Goal: Task Accomplishment & Management: Manage account settings

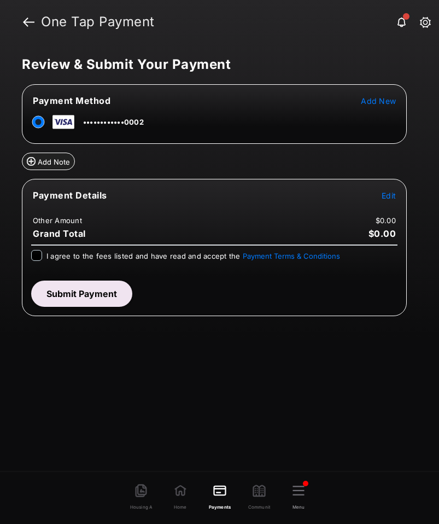
click at [389, 198] on span "Edit" at bounding box center [389, 195] width 14 height 9
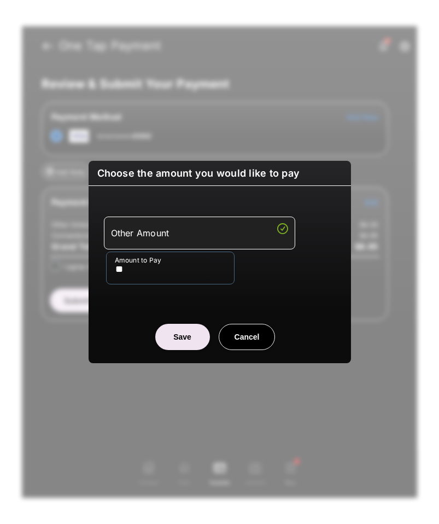
type input "**"
click at [191, 344] on button "Save" at bounding box center [182, 337] width 55 height 26
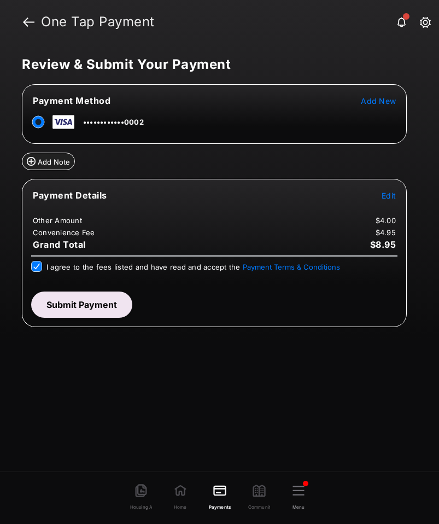
click at [60, 301] on button "Submit Payment" at bounding box center [81, 304] width 101 height 26
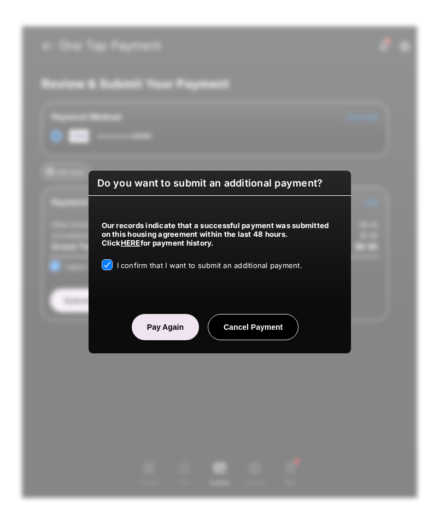
click at [170, 329] on button "Pay Again" at bounding box center [165, 327] width 67 height 26
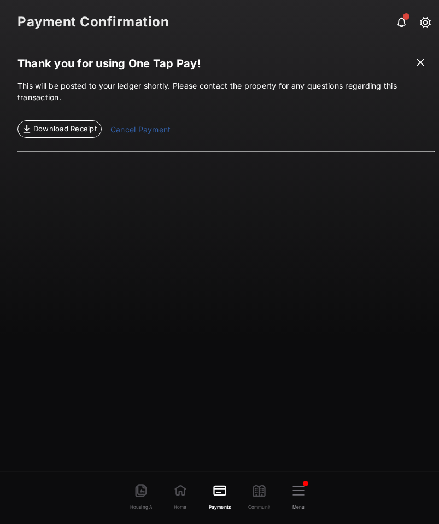
click at [144, 127] on link "Cancel Payment" at bounding box center [140, 131] width 60 height 14
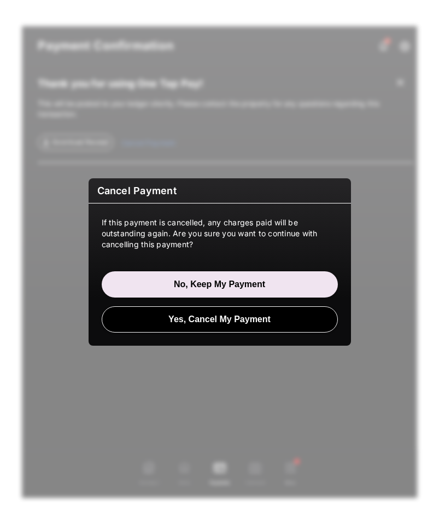
click at [245, 317] on button "Yes, Cancel My Payment" at bounding box center [220, 319] width 236 height 26
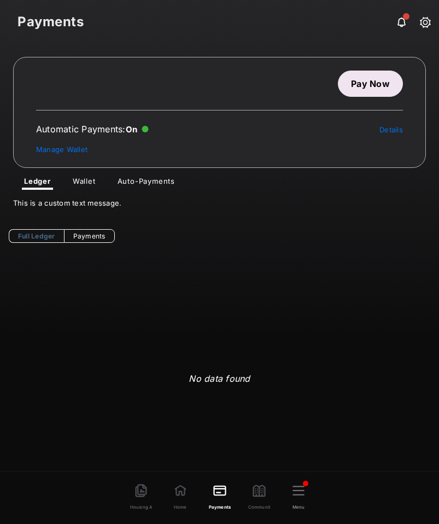
click at [158, 177] on link "Auto-Payments" at bounding box center [146, 183] width 75 height 13
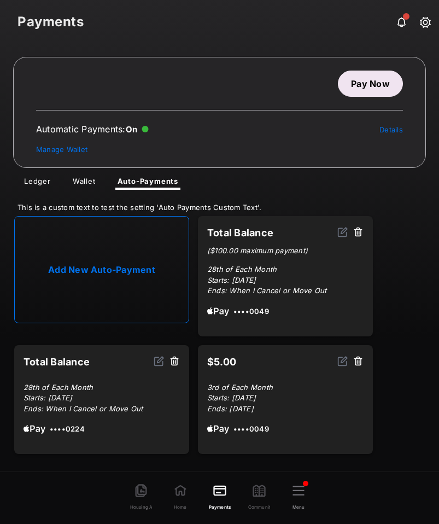
click at [159, 359] on img at bounding box center [159, 360] width 11 height 11
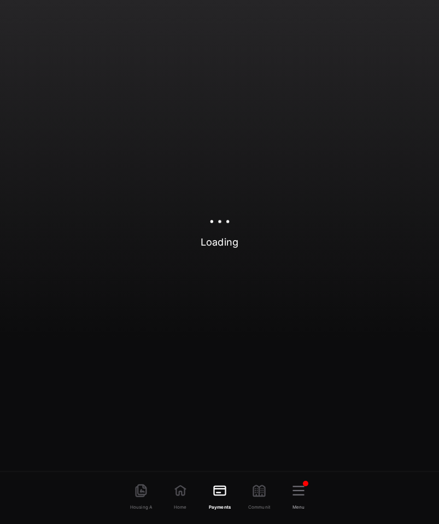
select select "**********"
select select "*"
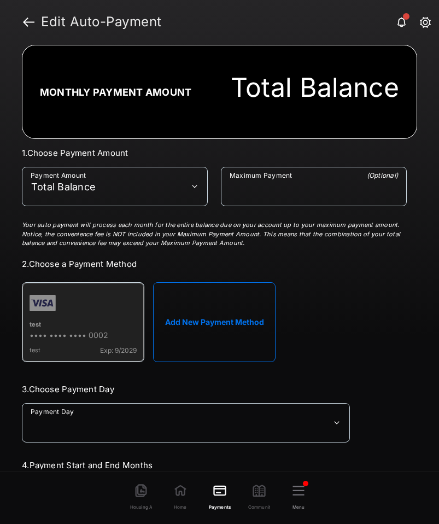
scroll to position [96, 0]
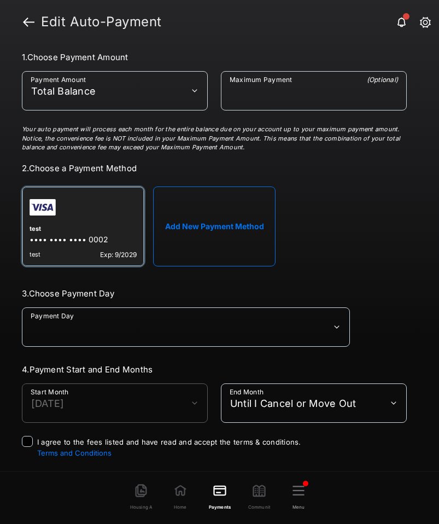
click at [85, 187] on button "test •••• •••• •••• 0002 test Exp: 9/2029" at bounding box center [82, 226] width 121 height 79
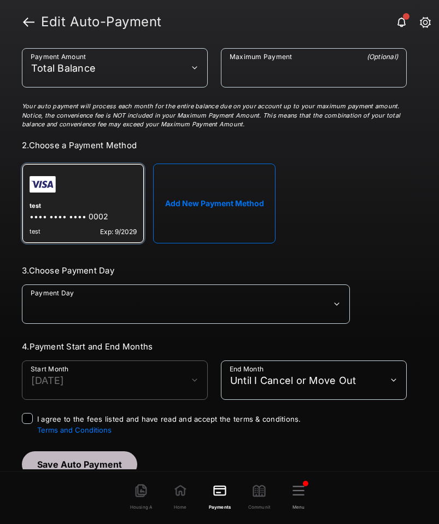
scroll to position [0, 0]
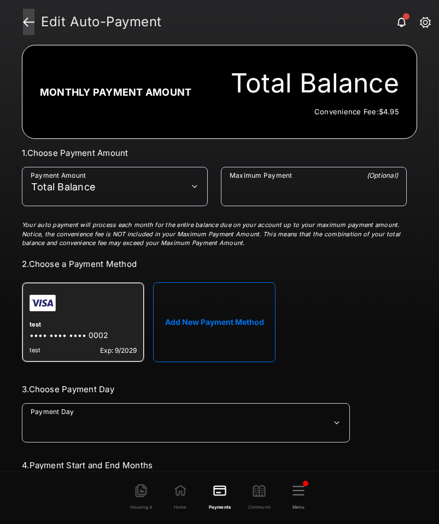
click at [27, 24] on link at bounding box center [28, 22] width 11 height 26
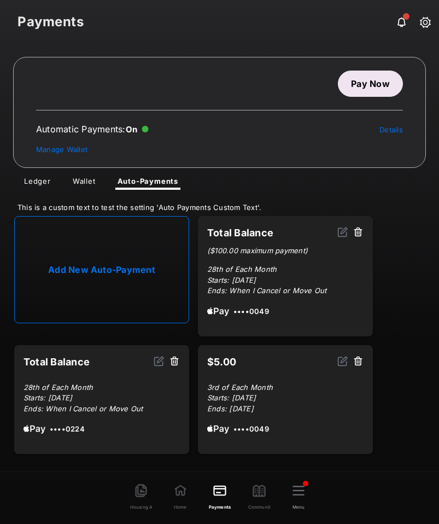
click at [342, 230] on img at bounding box center [342, 231] width 11 height 11
select select "**********"
select select "*"
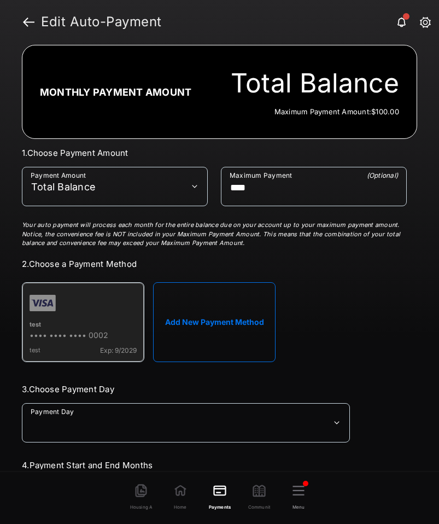
scroll to position [96, 0]
